Goal: Book appointment/travel/reservation

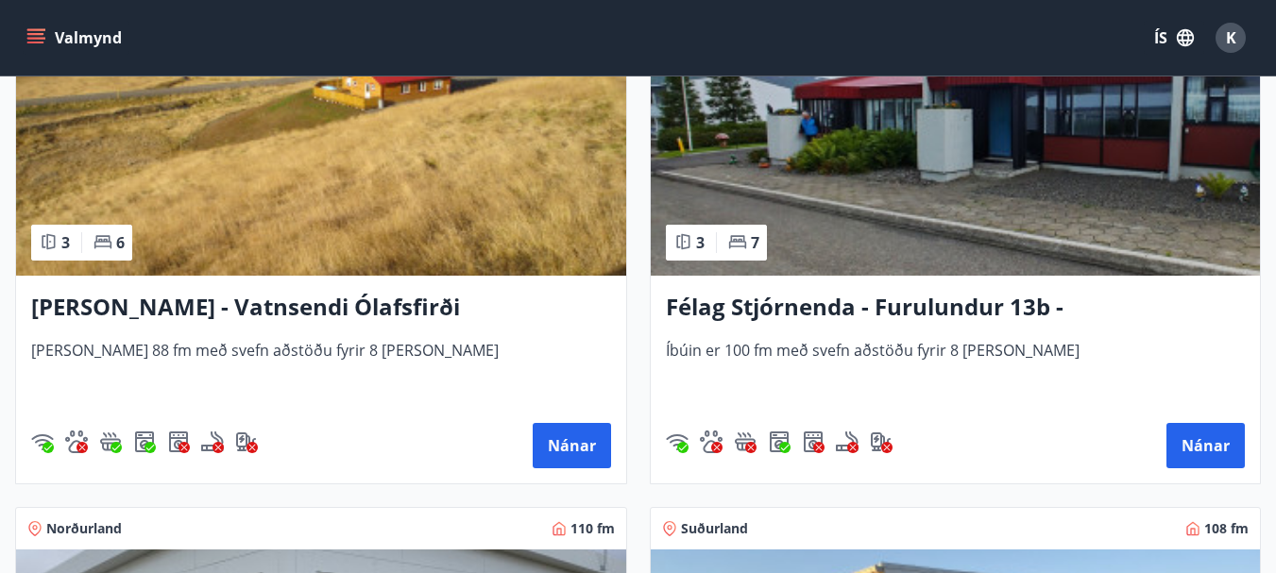
scroll to position [4060, 0]
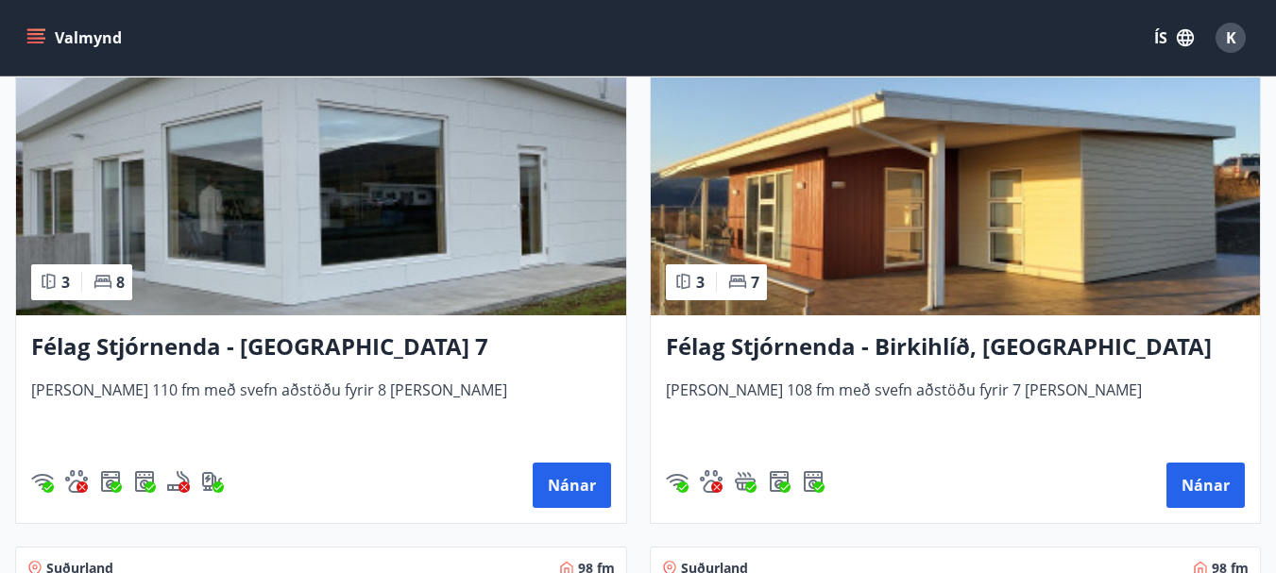
click at [789, 242] on img at bounding box center [956, 196] width 610 height 238
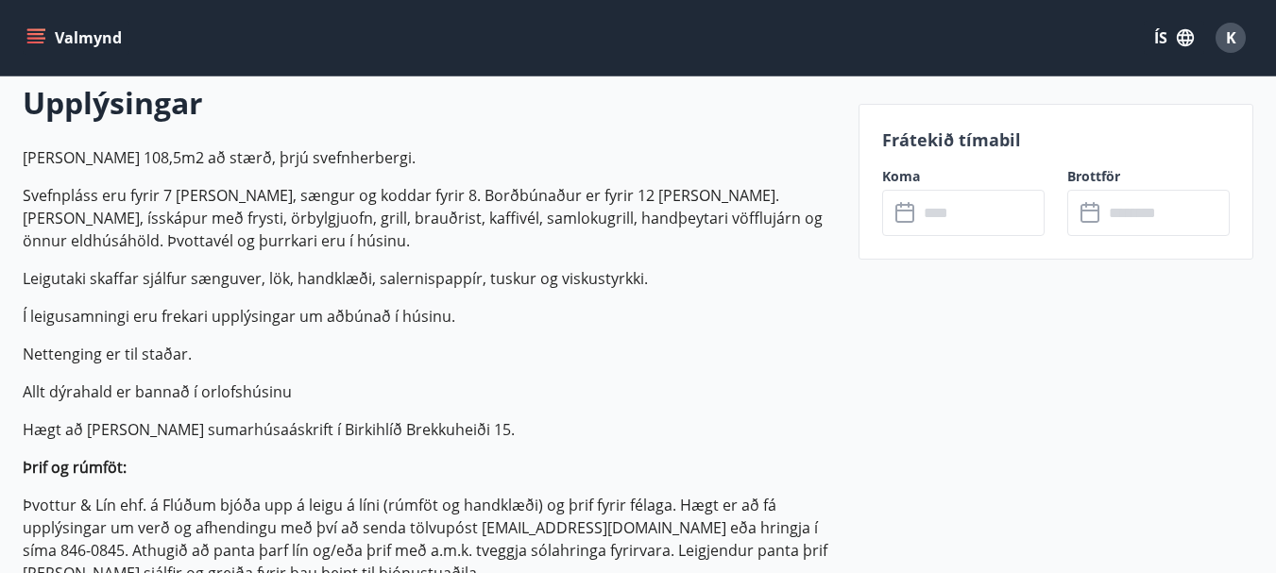
scroll to position [567, 0]
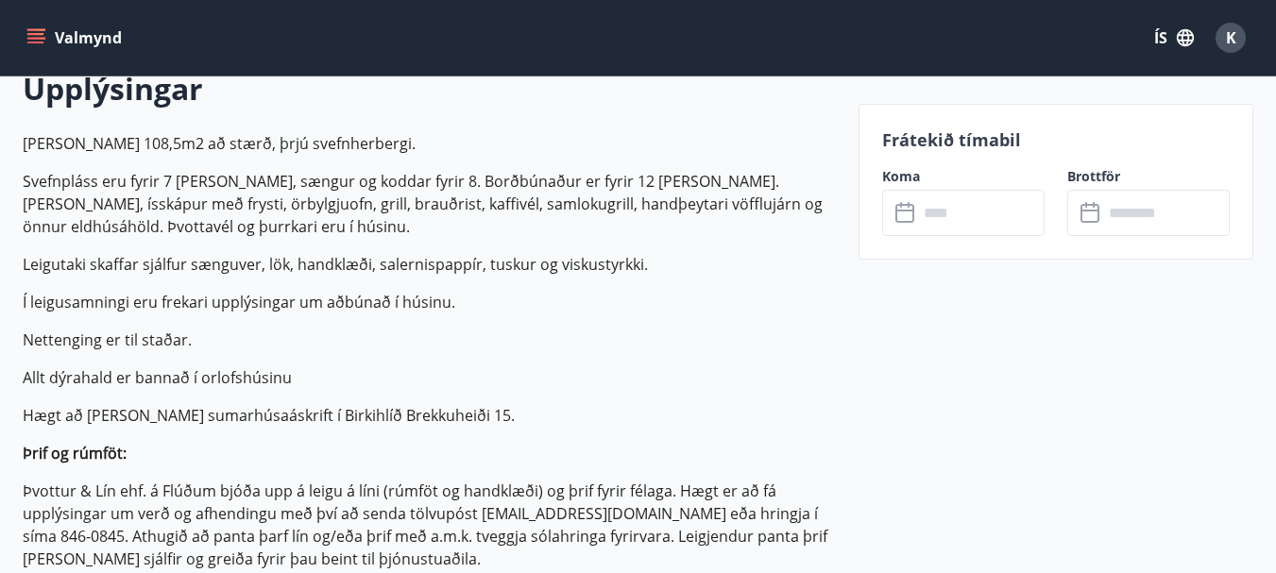
click at [940, 219] on input "text" at bounding box center [981, 213] width 127 height 46
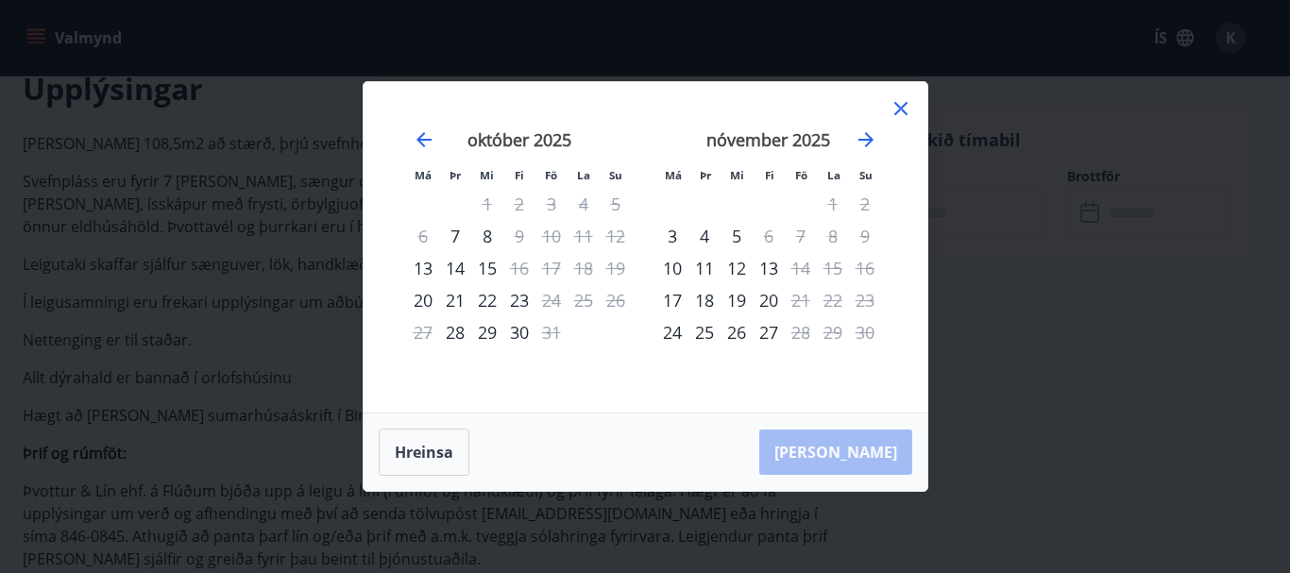
click at [621, 270] on div "19" at bounding box center [616, 268] width 32 height 32
click at [241, 280] on div "Má Þr Mi Fi Fö La Su Má Þr Mi Fi Fö La Su [DATE] 1 2 3 4 5 6 7 8 9 10 11 12 13 …" at bounding box center [645, 286] width 1290 height 573
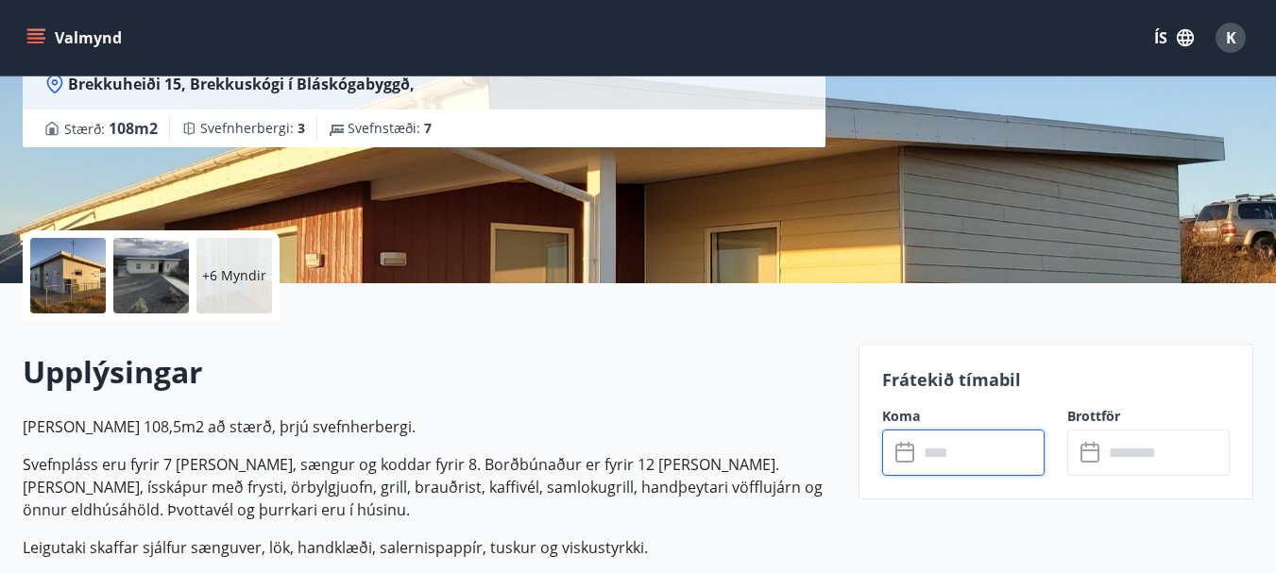
scroll to position [189, 0]
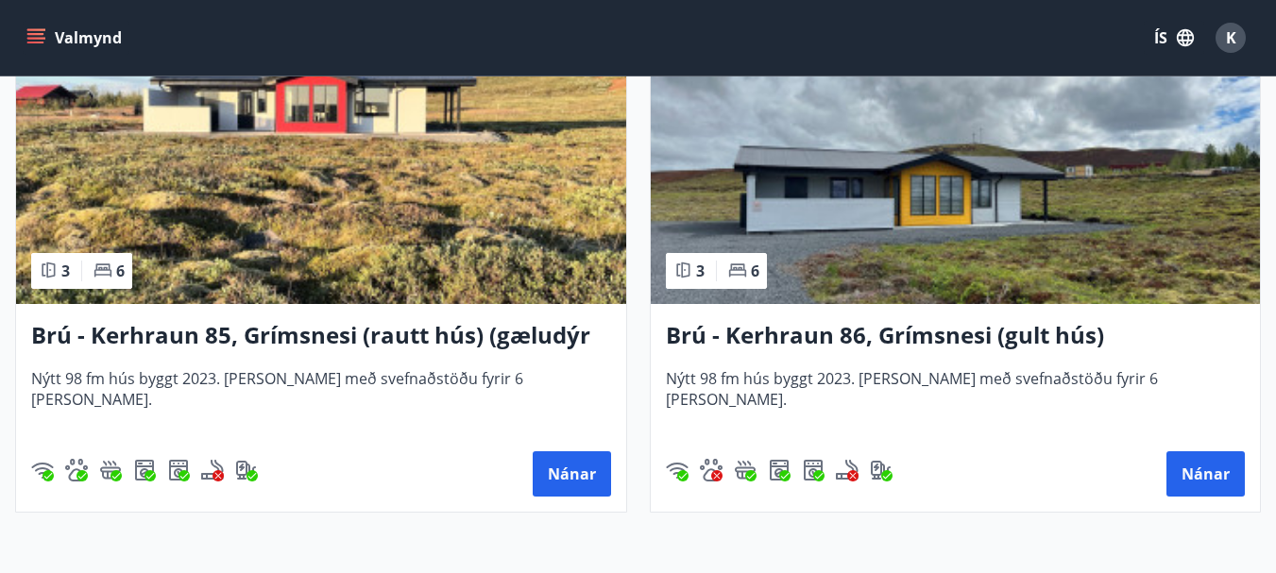
click at [770, 222] on img at bounding box center [956, 185] width 610 height 238
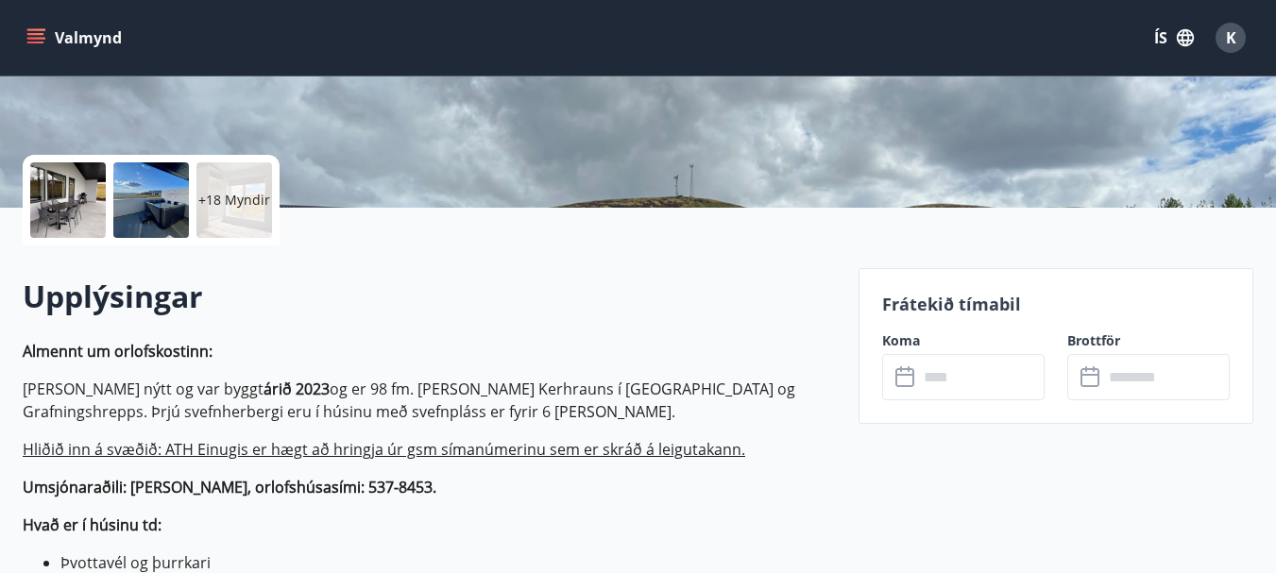
scroll to position [378, 0]
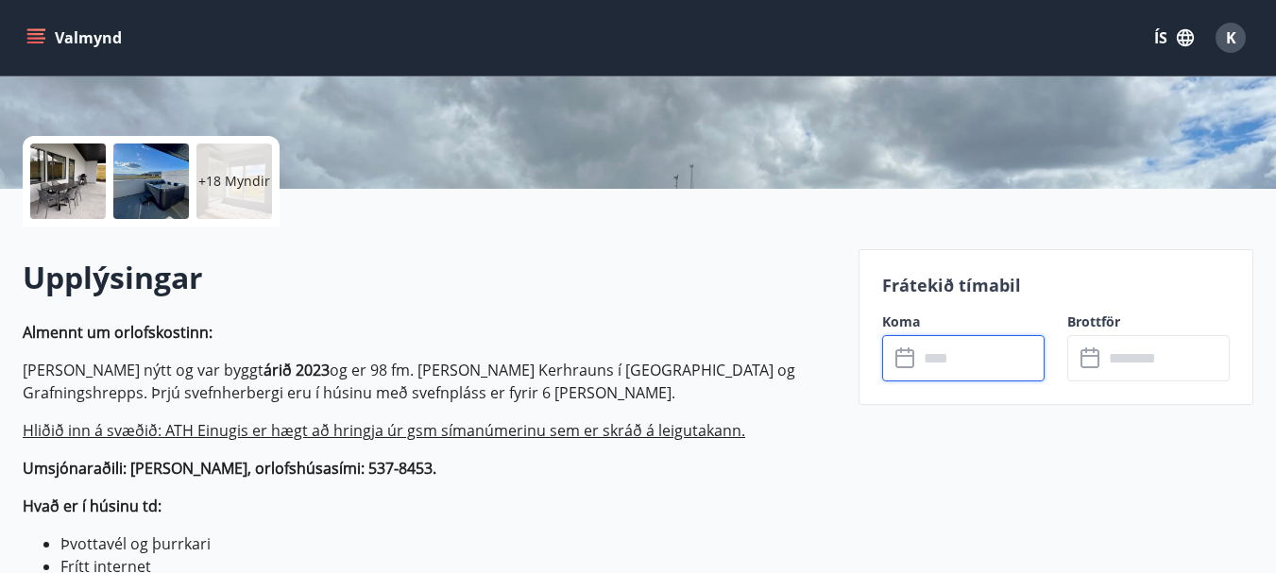
click at [929, 373] on input "text" at bounding box center [981, 358] width 127 height 46
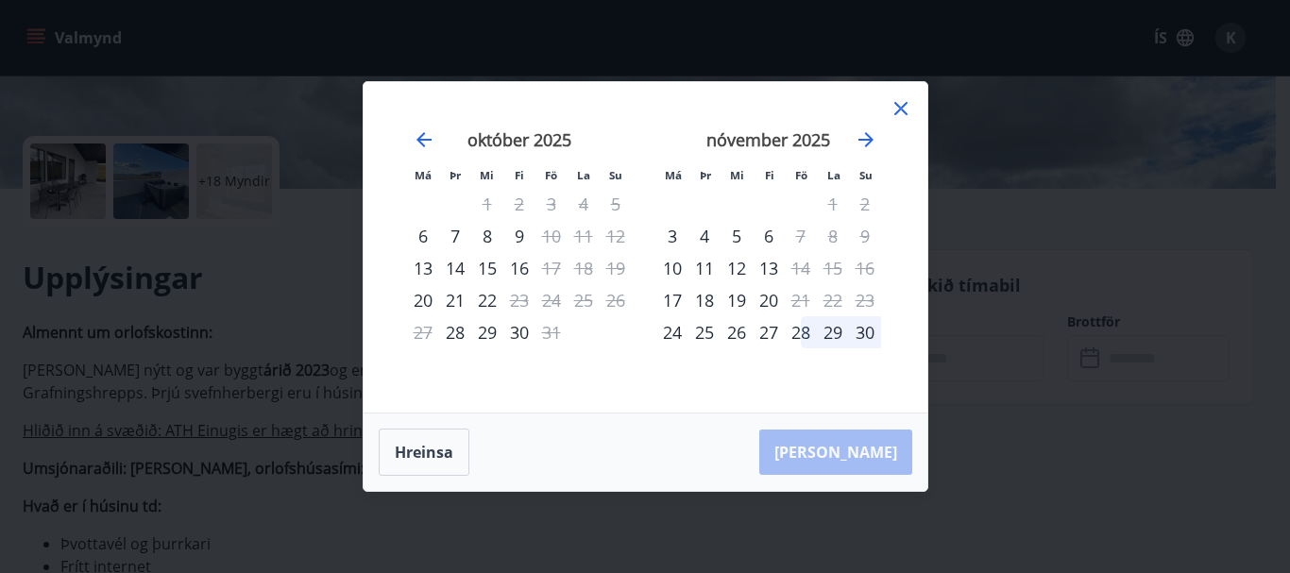
click at [901, 107] on icon at bounding box center [901, 108] width 23 height 23
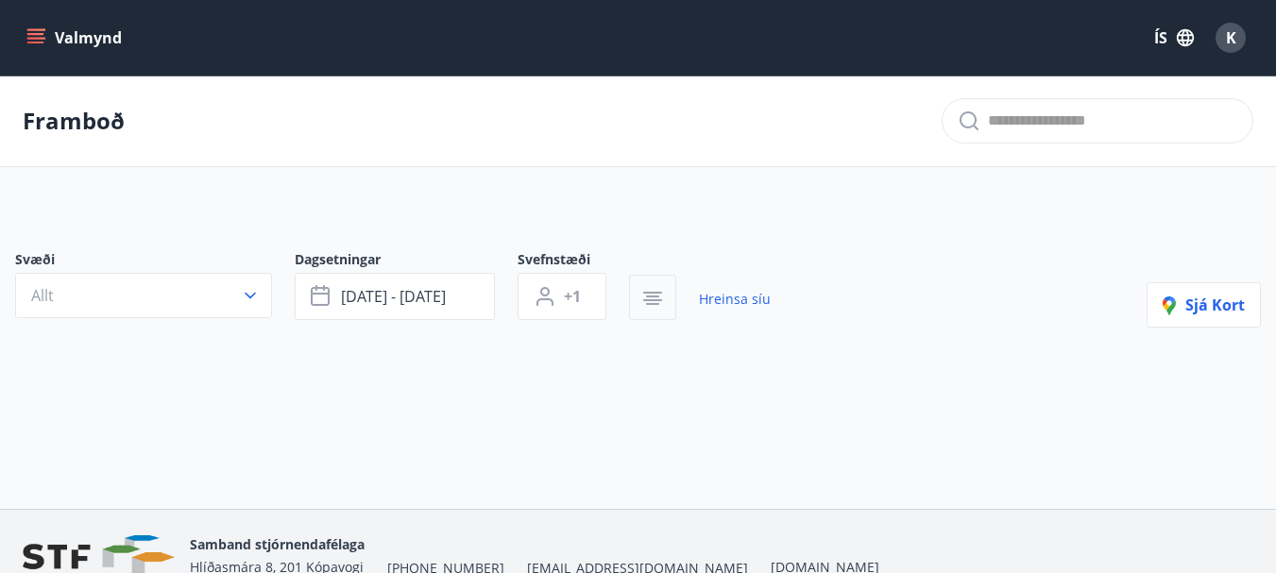
scroll to position [25, 0]
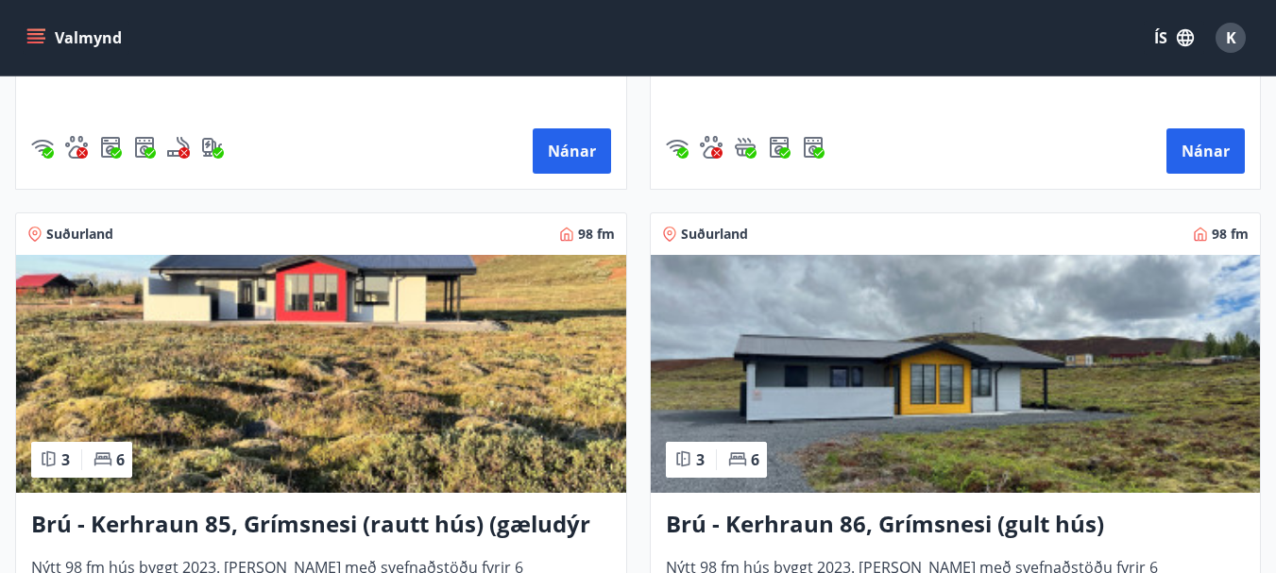
click at [507, 297] on img at bounding box center [321, 374] width 610 height 238
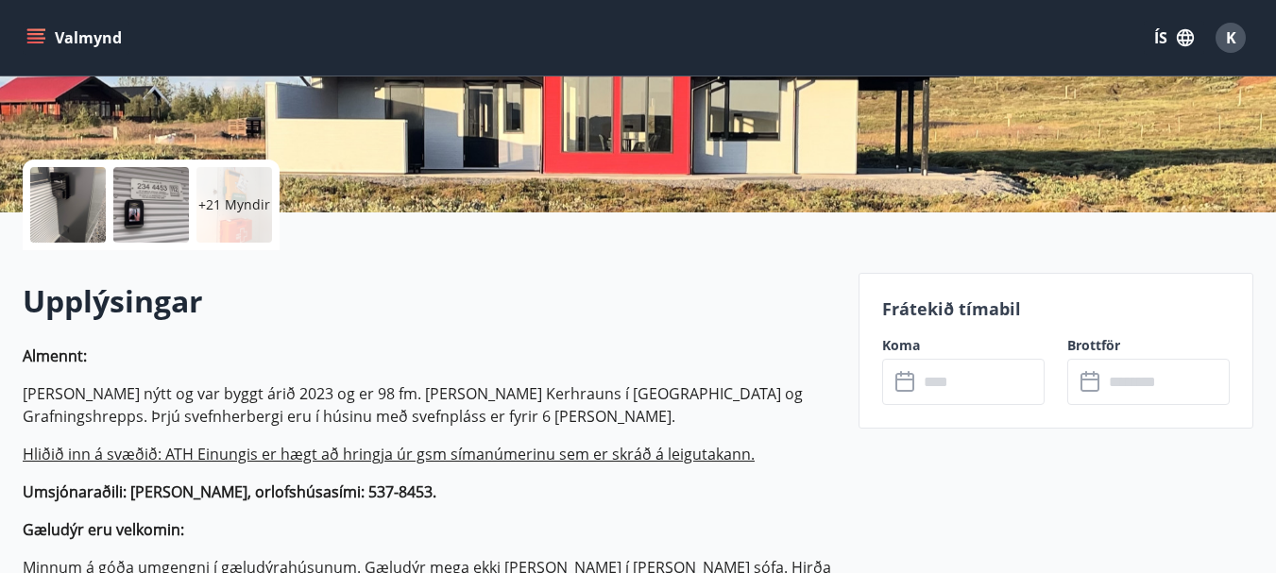
scroll to position [472, 0]
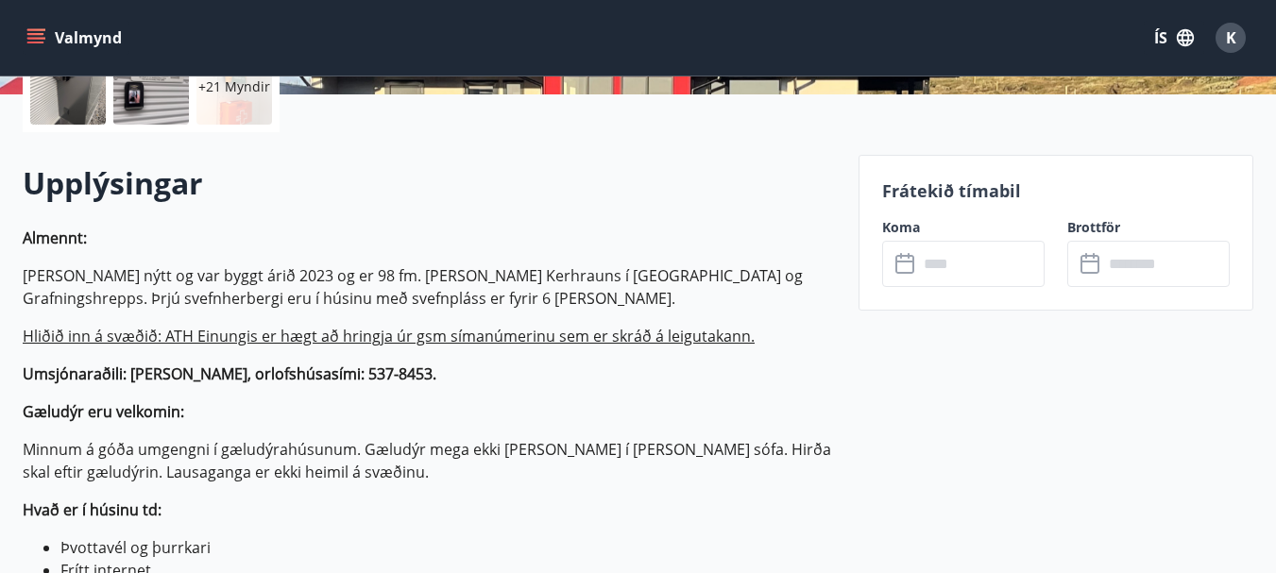
click at [978, 263] on input "text" at bounding box center [981, 264] width 127 height 46
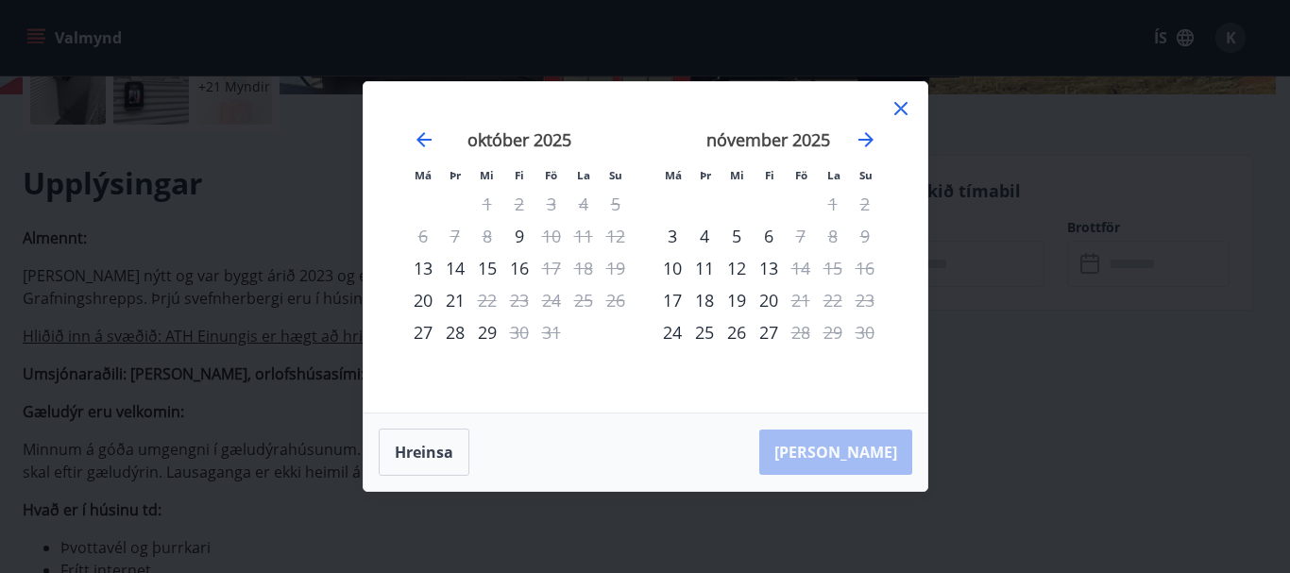
click at [905, 112] on icon at bounding box center [900, 108] width 13 height 13
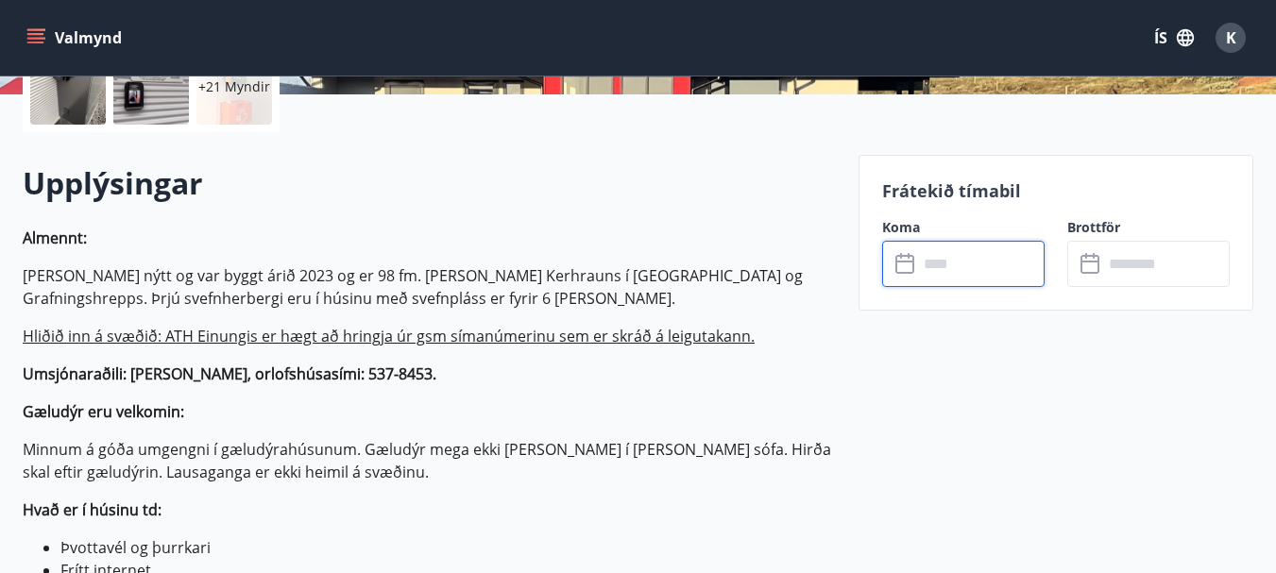
click at [593, 283] on p "[PERSON_NAME] nýtt og var byggt árið 2023 og er 98 fm. [PERSON_NAME] Kerhrauns …" at bounding box center [429, 286] width 813 height 45
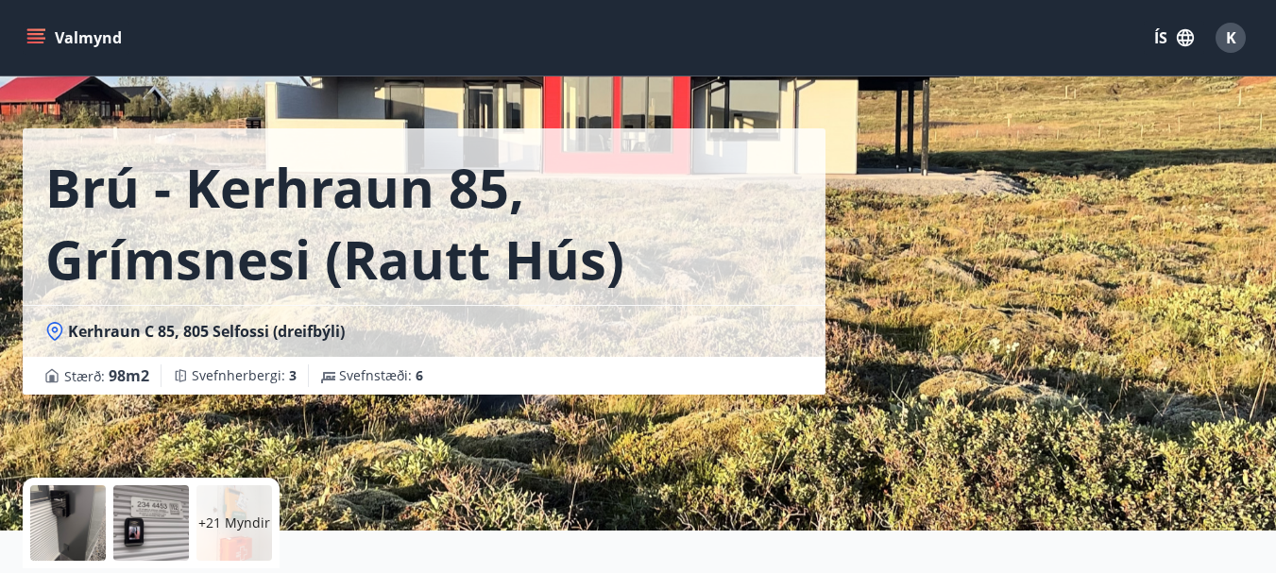
scroll to position [0, 0]
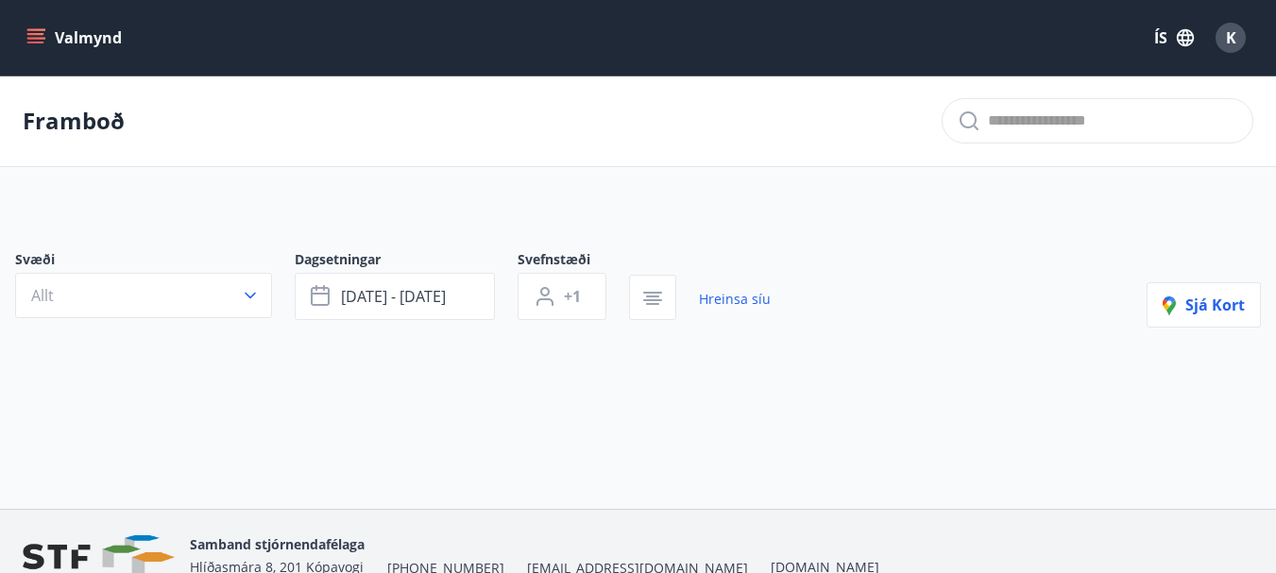
click at [34, 43] on icon "menu" at bounding box center [35, 43] width 17 height 2
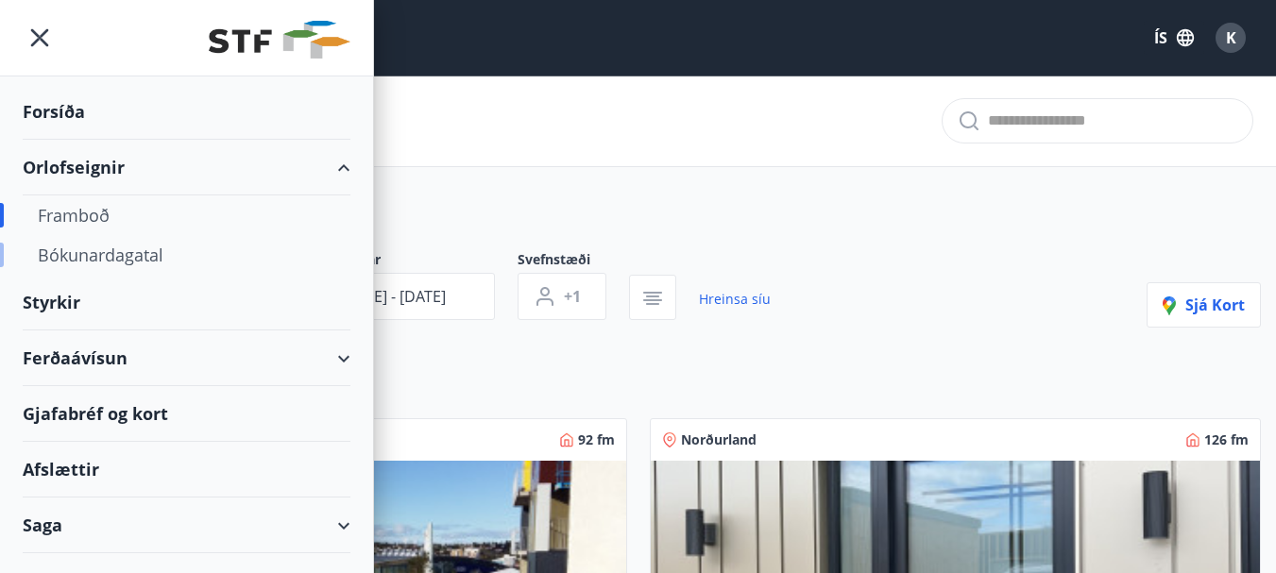
click at [84, 252] on div "Bókunardagatal" at bounding box center [186, 255] width 297 height 40
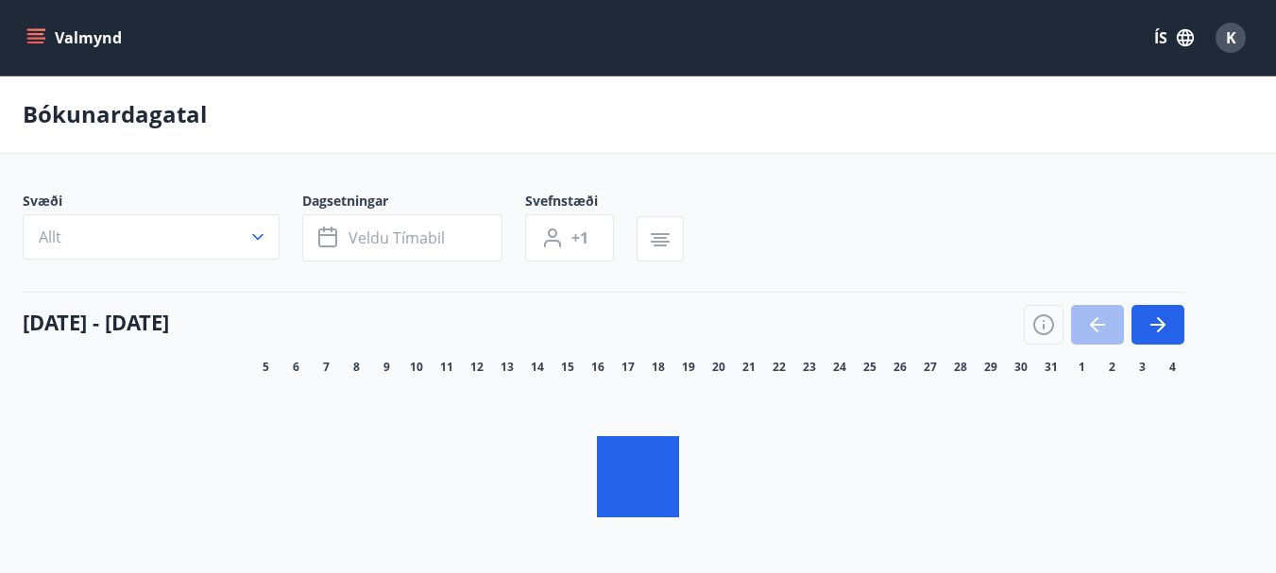
click at [232, 214] on span "Svæði" at bounding box center [163, 203] width 280 height 23
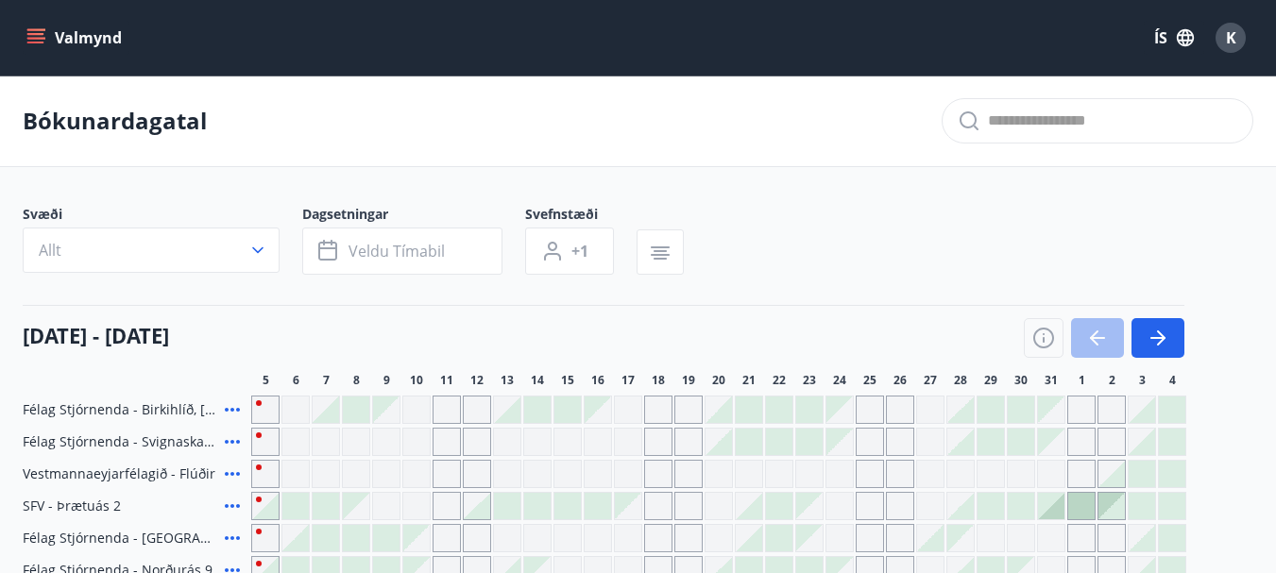
scroll to position [189, 0]
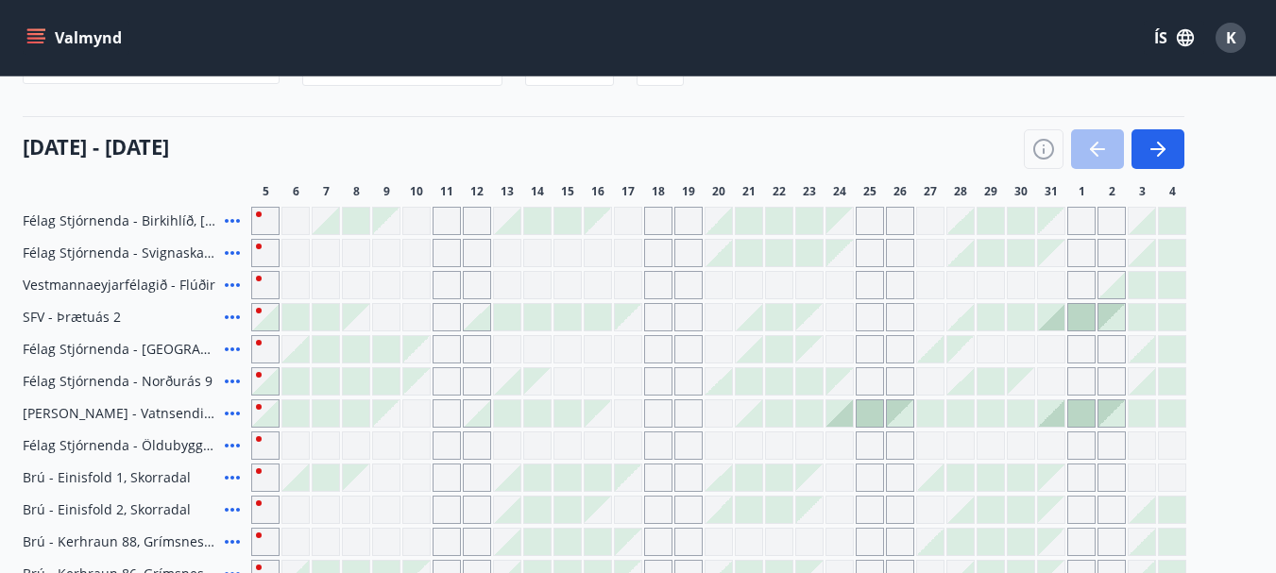
click at [229, 219] on icon at bounding box center [232, 221] width 23 height 23
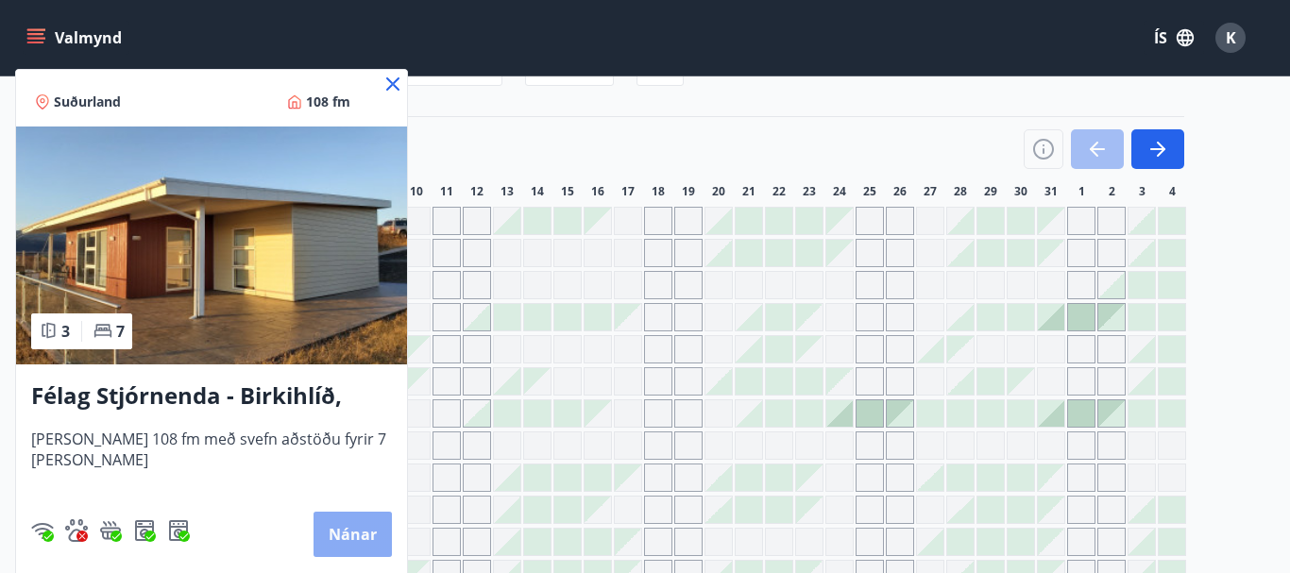
click at [343, 530] on button "Nánar" at bounding box center [353, 534] width 78 height 45
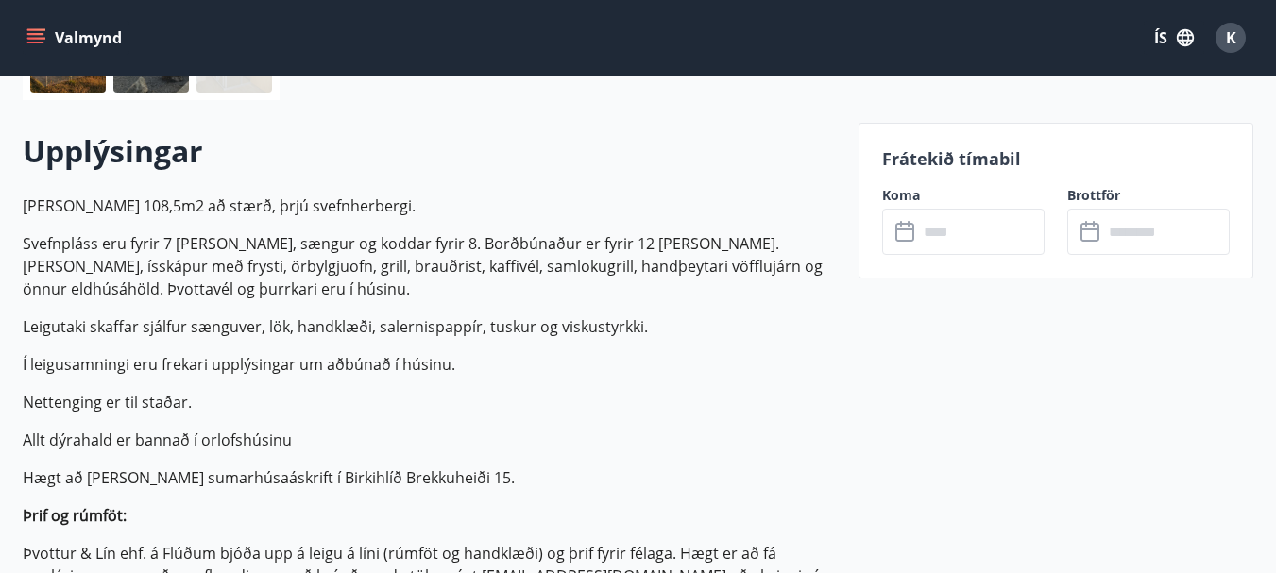
scroll to position [472, 0]
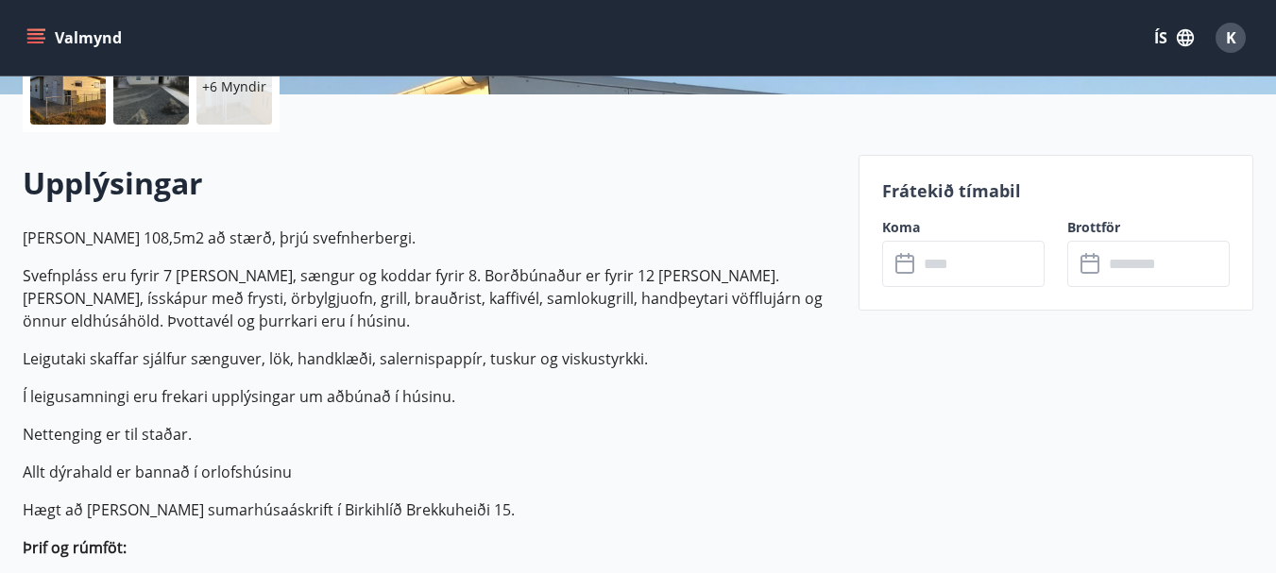
click at [951, 263] on input "text" at bounding box center [981, 264] width 127 height 46
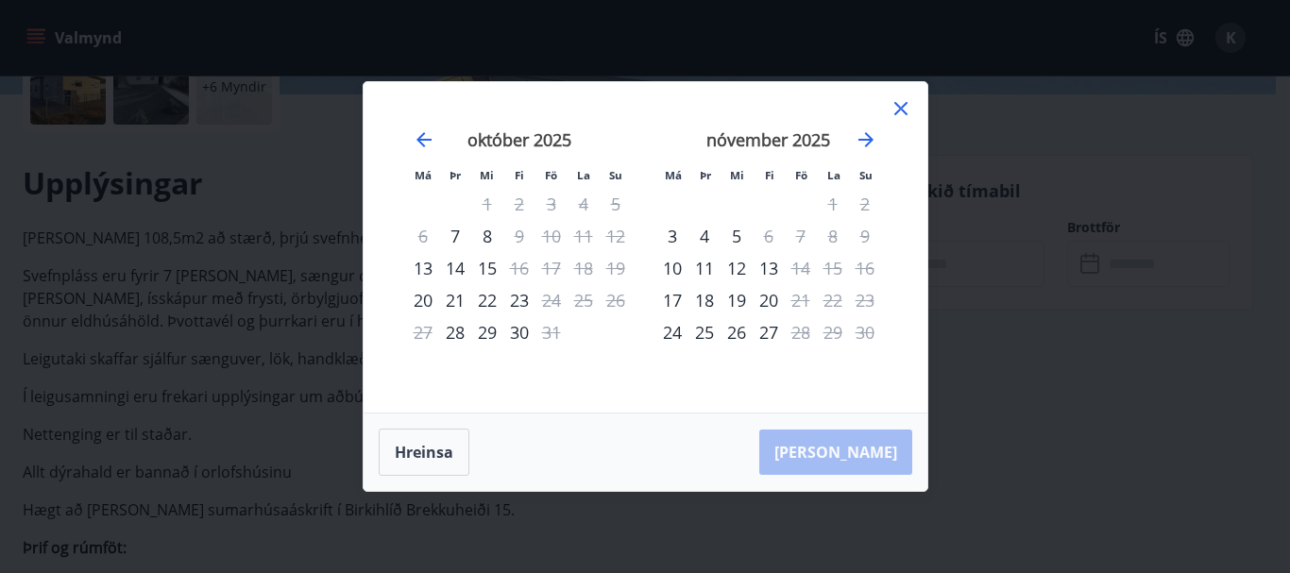
click at [902, 100] on icon at bounding box center [901, 108] width 23 height 23
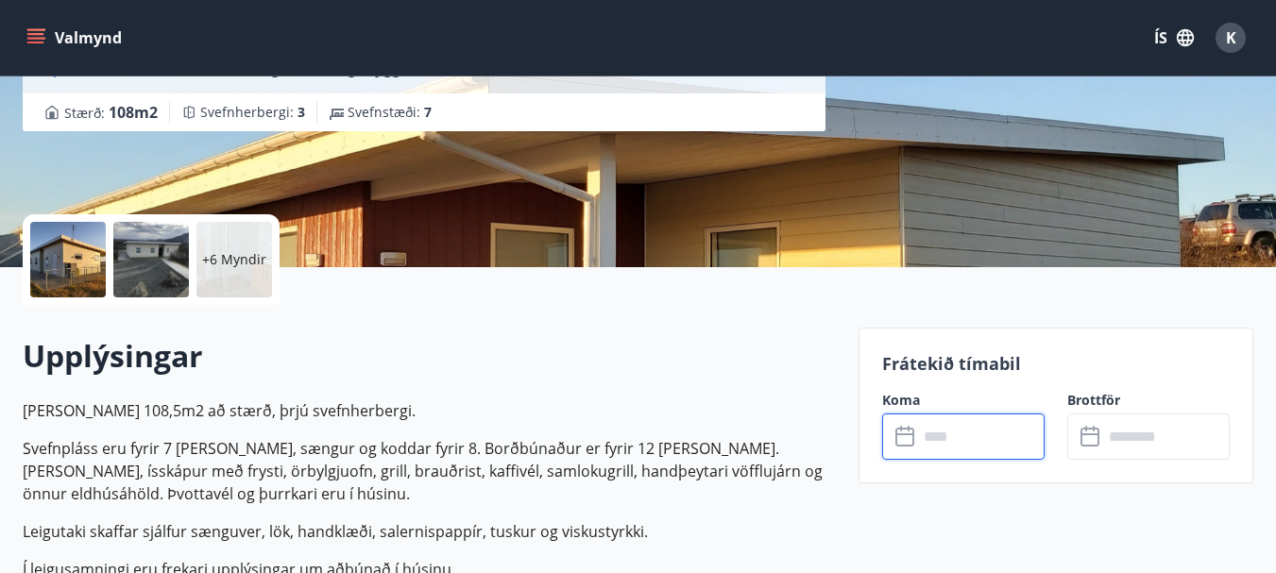
scroll to position [0, 0]
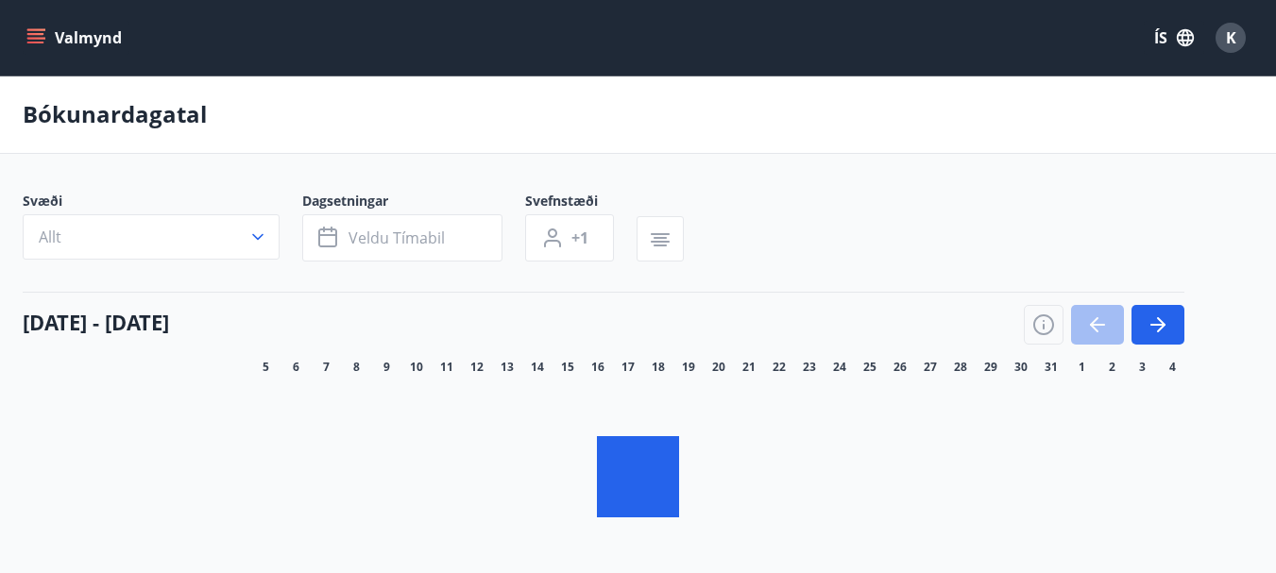
scroll to position [189, 0]
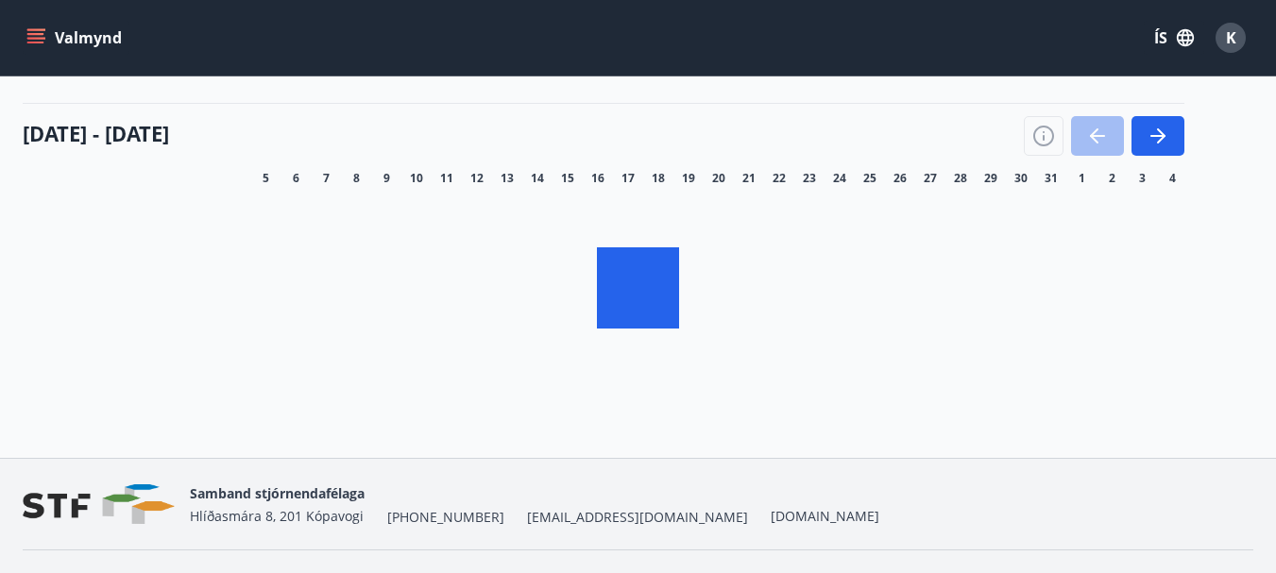
click at [1045, 135] on icon "button" at bounding box center [1043, 136] width 23 height 23
click at [1040, 139] on div "Skýringar á dagsetningum Upptekið Dagleiga Fast tímabil Opnar umsóknir Umsókn í…" at bounding box center [638, 286] width 1276 height 573
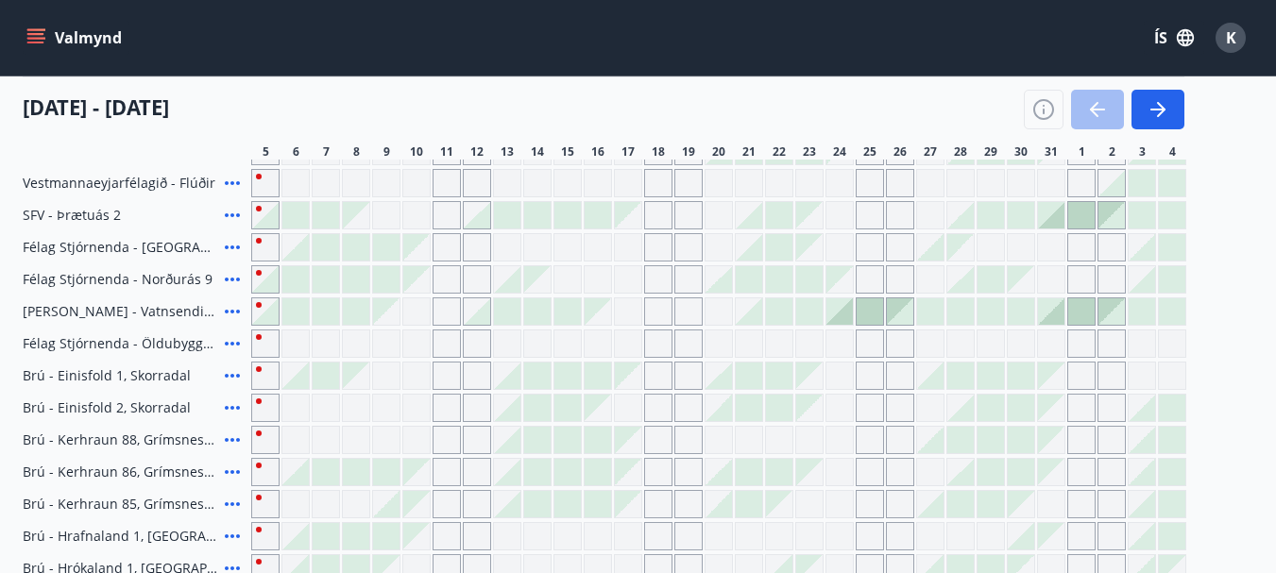
scroll to position [385, 0]
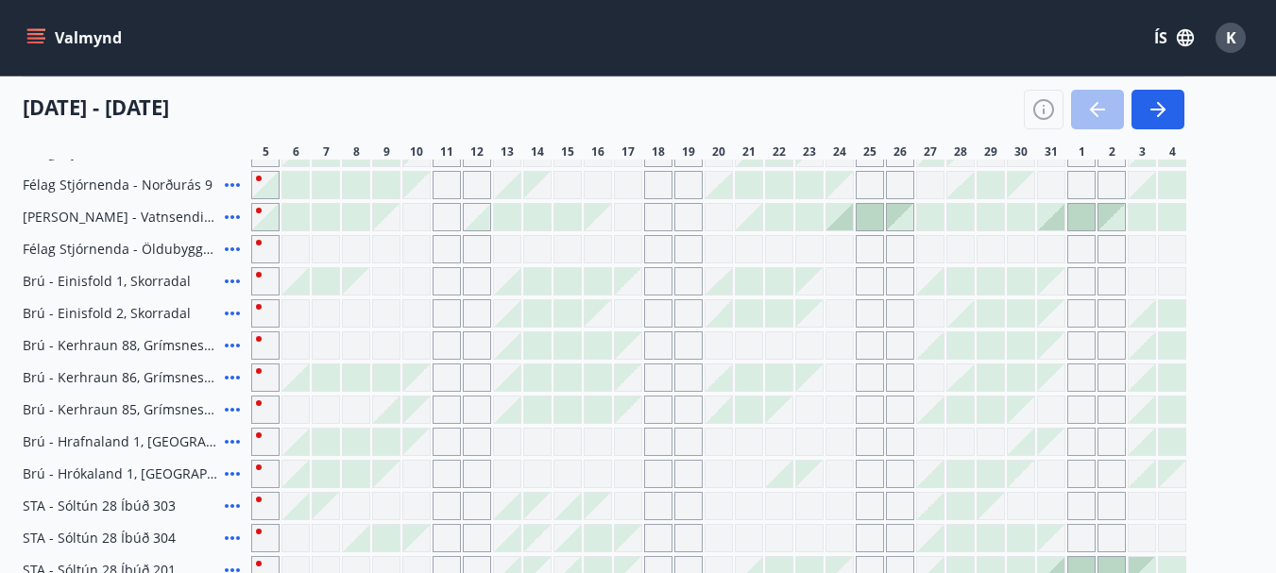
click at [855, 43] on div "Valmynd ÍS K" at bounding box center [638, 37] width 1230 height 45
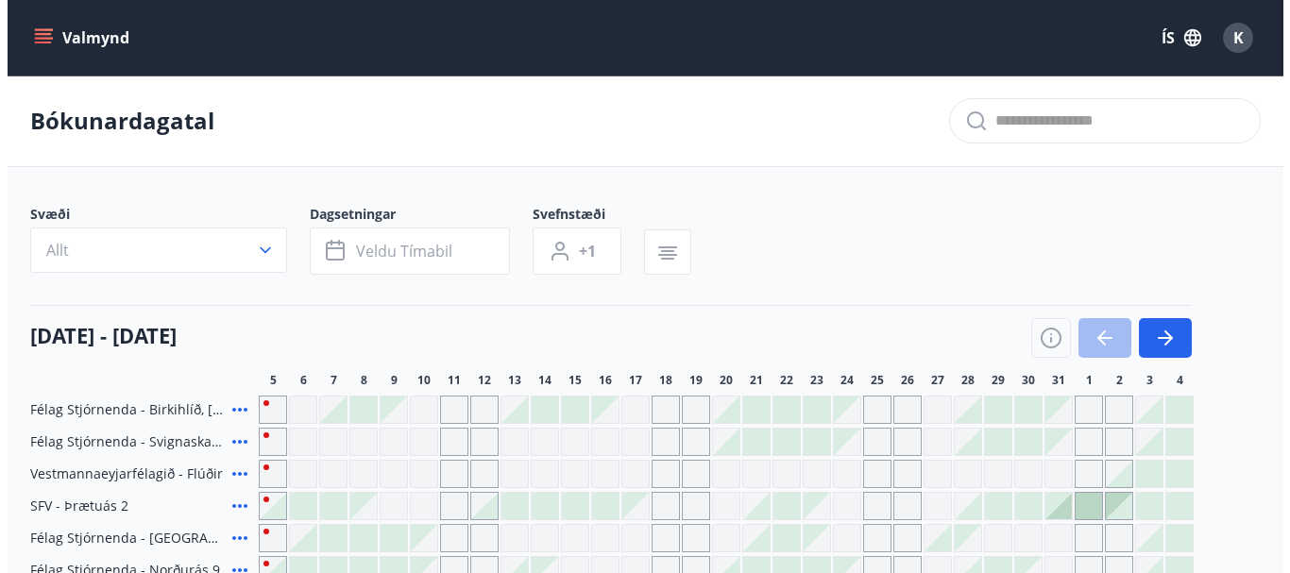
scroll to position [94, 0]
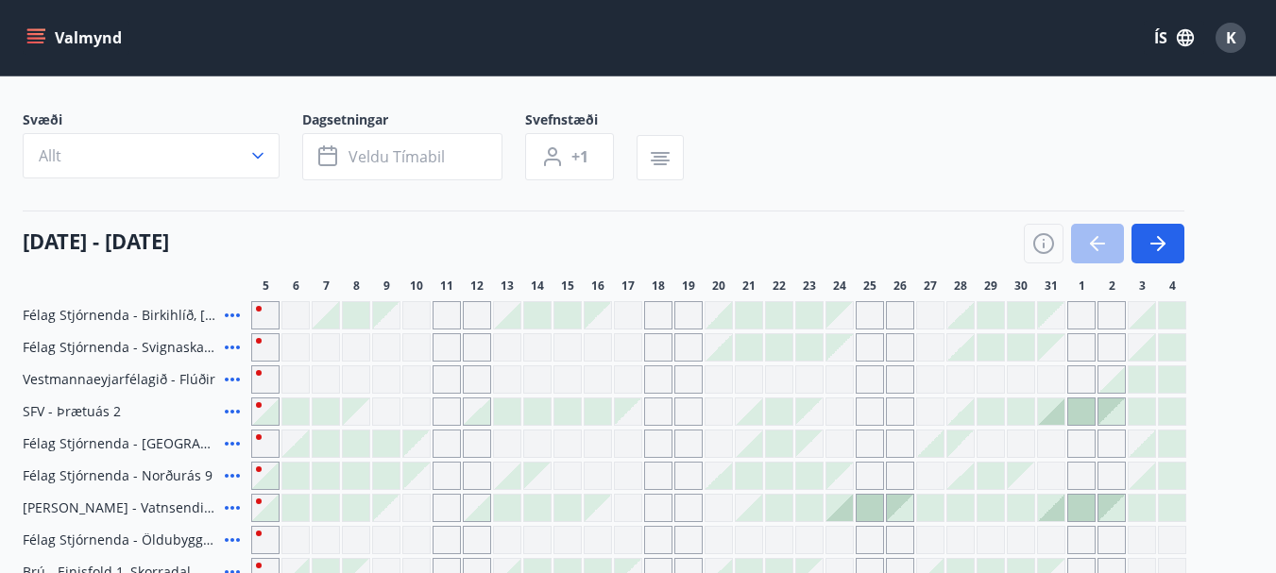
click at [725, 319] on div at bounding box center [718, 315] width 26 height 26
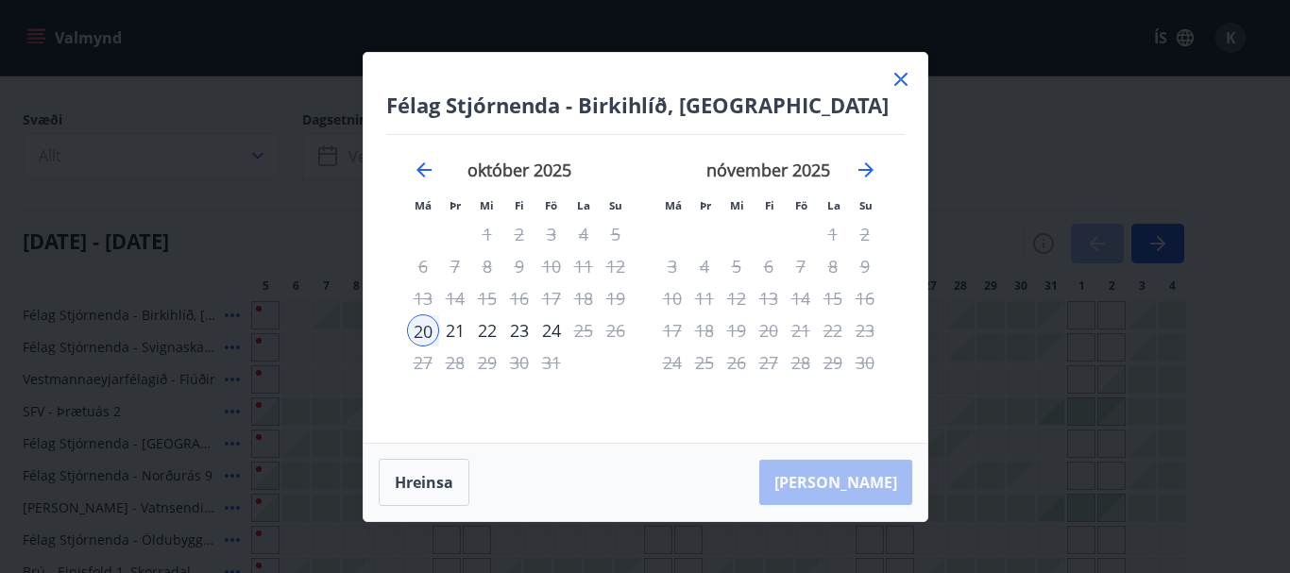
click at [524, 334] on div "23" at bounding box center [519, 330] width 32 height 32
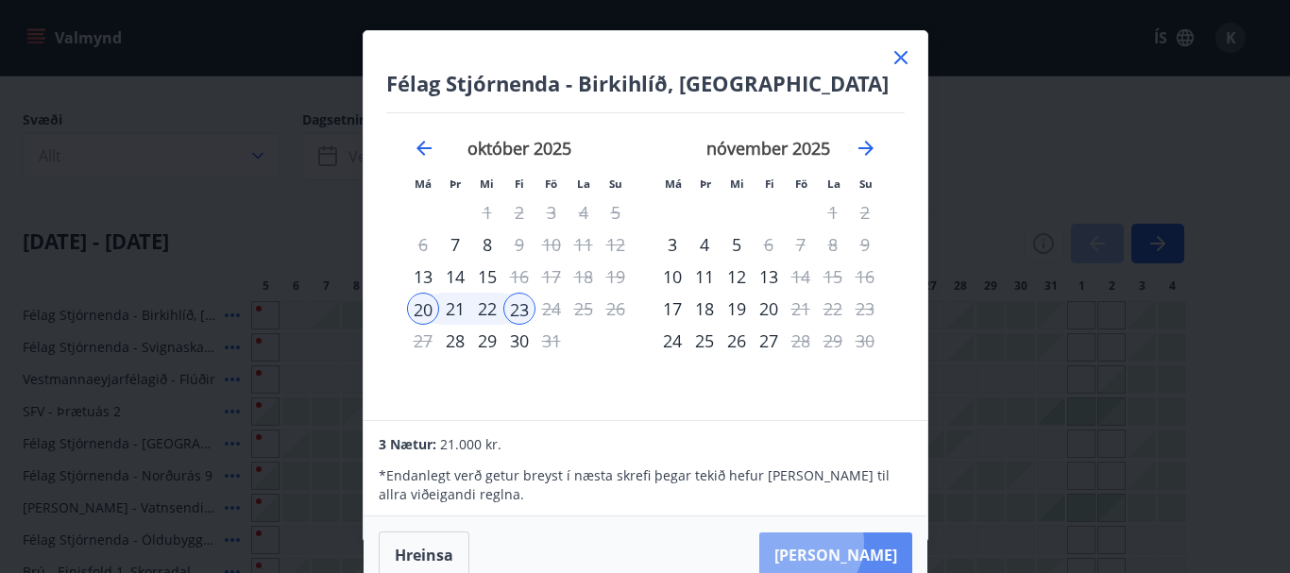
click at [856, 543] on button "[PERSON_NAME]" at bounding box center [835, 555] width 153 height 45
